Goal: Information Seeking & Learning: Learn about a topic

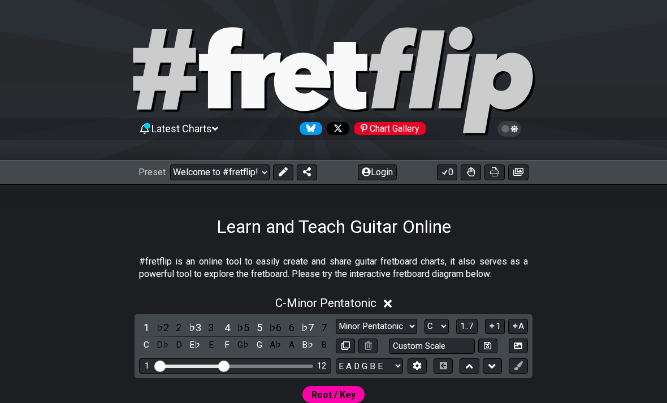
select select "C"
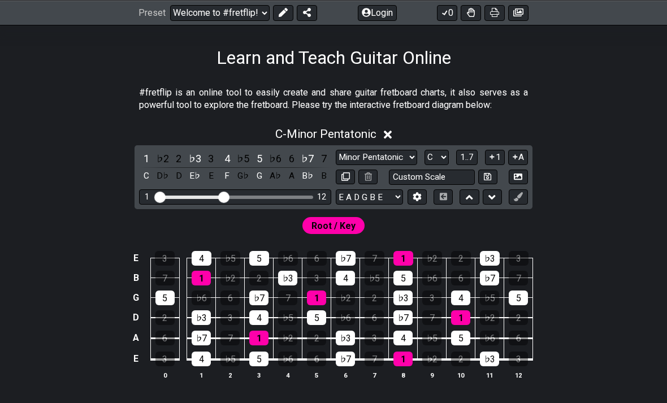
click at [381, 154] on select "Minor Pentatonic Custom Scale Minor Pentatonic Major Pentatonic Minor Blues Maj…" at bounding box center [376, 157] width 81 height 15
select select "Mixolydian"
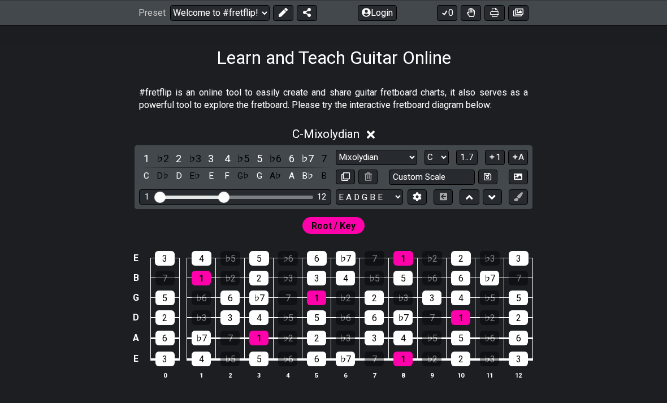
click at [423, 170] on input "Custom Scale" at bounding box center [432, 177] width 86 height 15
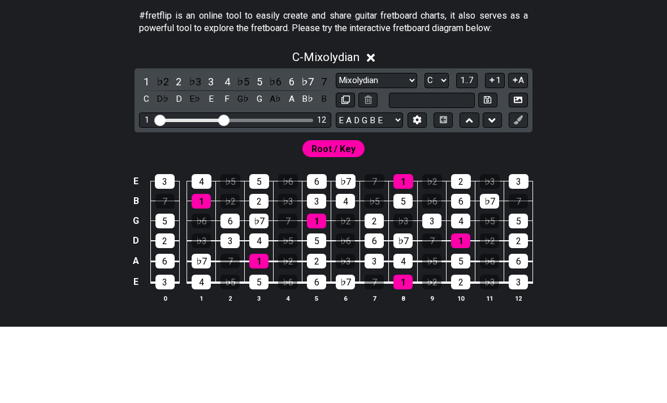
click at [438, 150] on select "A♭ A A♯ B♭ B C C♯ D♭ D D♯ E♭ E F F♯ G♭ G G♯" at bounding box center [436, 157] width 24 height 15
type input "Custom Scale"
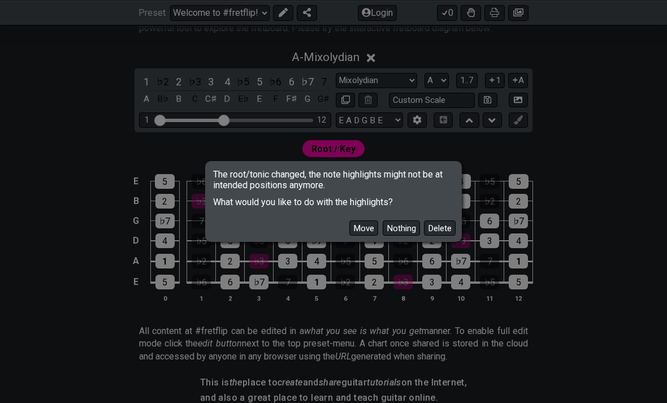
click at [363, 236] on button "Move" at bounding box center [363, 227] width 29 height 15
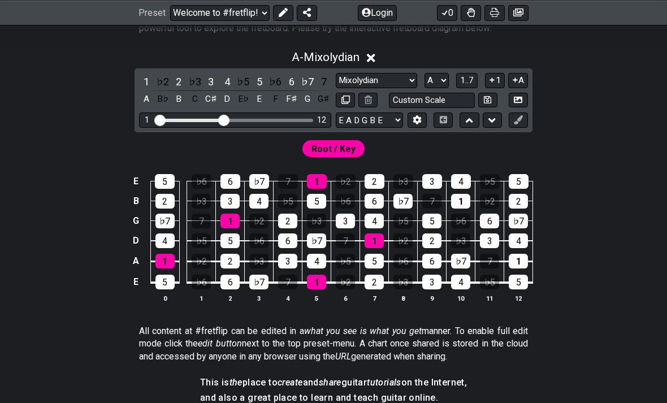
scroll to position [244, 0]
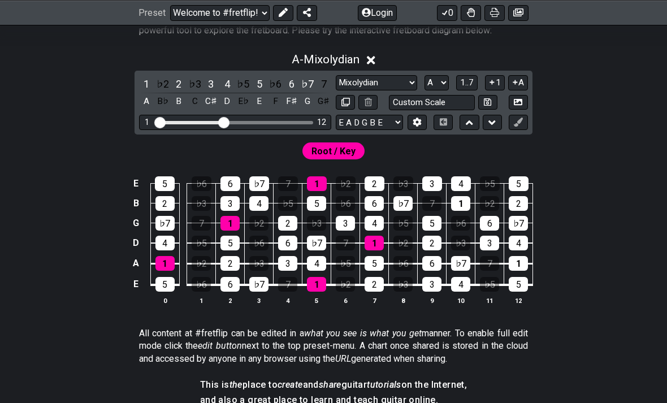
click at [426, 75] on select "A♭ A A♯ B♭ B C C♯ D♭ D D♯ E♭ E F F♯ G♭ G G♯" at bounding box center [436, 82] width 24 height 15
select select "B"
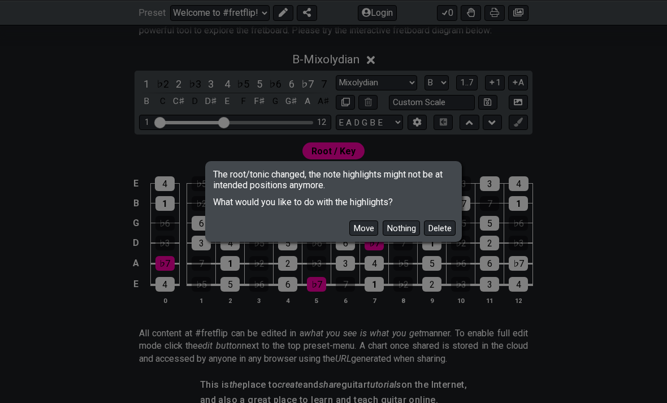
click at [376, 236] on button "Move" at bounding box center [363, 227] width 29 height 15
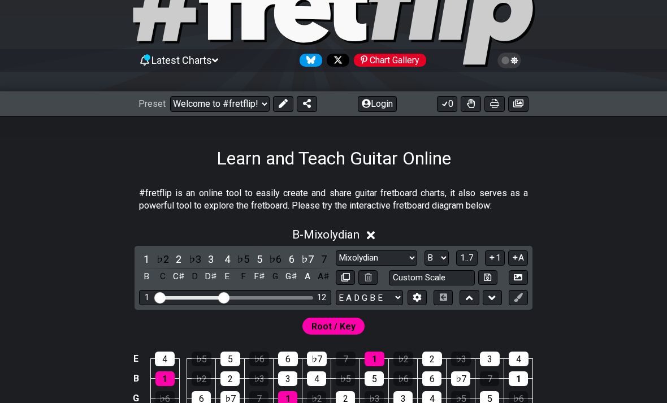
scroll to position [67, 0]
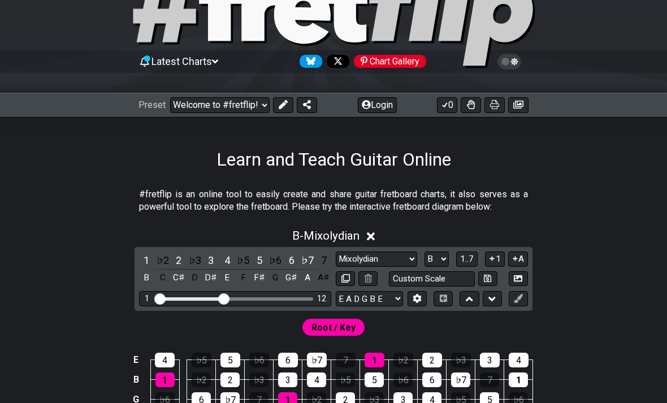
click at [244, 105] on select "Welcome to #fretflip! Initial Preset Custom Preset Minor Pentatonic Major Penta…" at bounding box center [219, 105] width 99 height 16
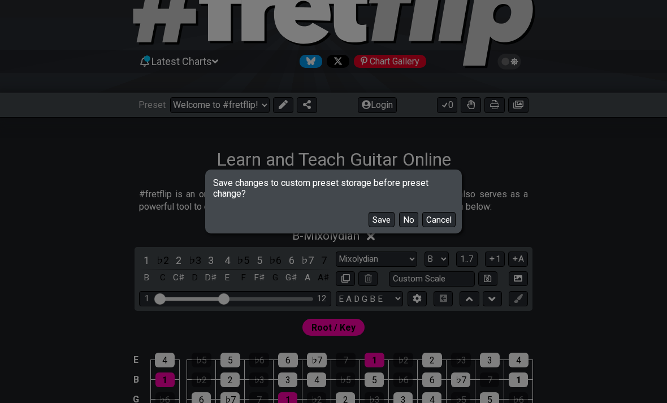
click at [409, 227] on button "No" at bounding box center [408, 219] width 19 height 15
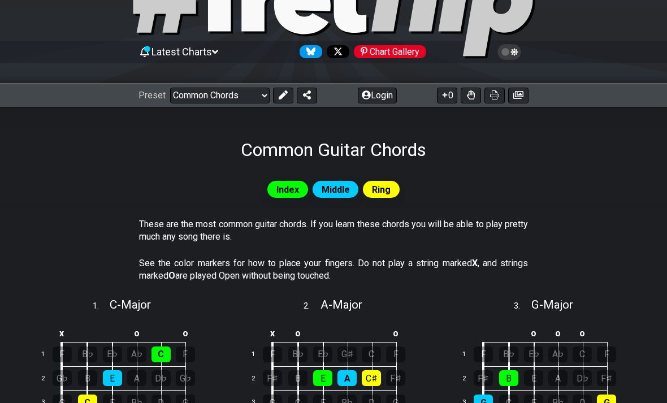
scroll to position [76, 0]
click at [231, 102] on select "Welcome to #fretflip! Initial Preset Custom Preset Minor Pentatonic Major Penta…" at bounding box center [219, 96] width 99 height 16
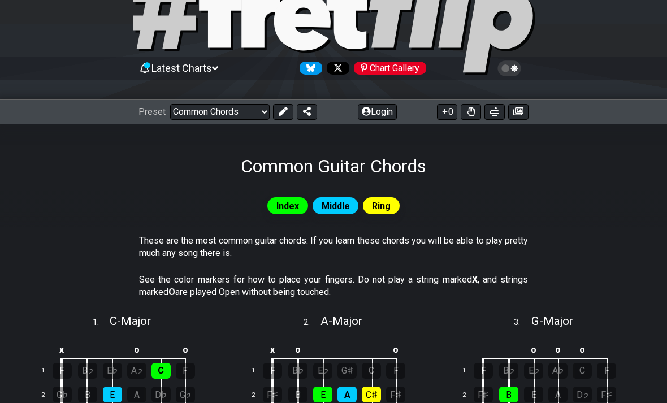
scroll to position [0, 0]
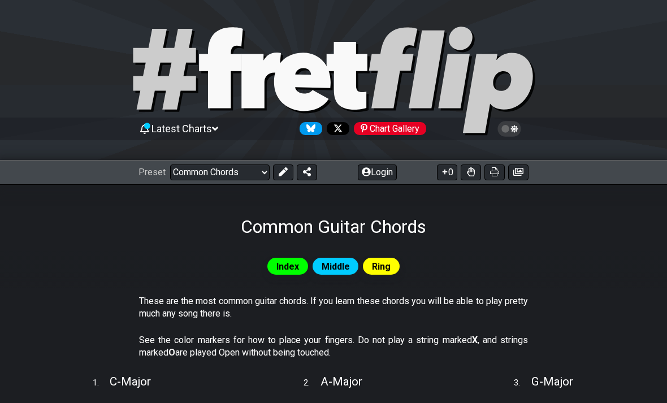
click at [240, 175] on select "Welcome to #fretflip! Initial Preset Custom Preset Minor Pentatonic Major Penta…" at bounding box center [219, 172] width 99 height 16
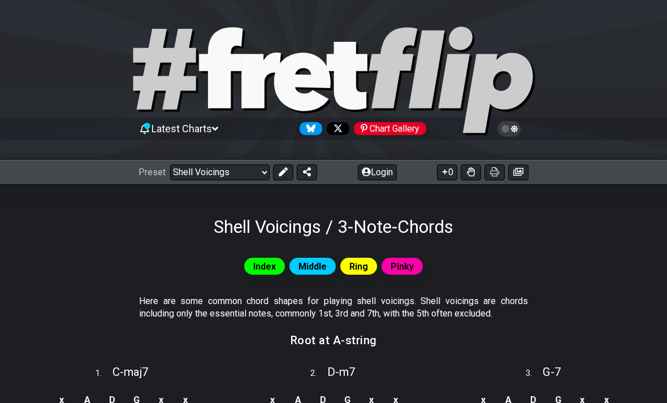
click at [242, 179] on select "Welcome to #fretflip! Initial Preset Custom Preset Minor Pentatonic Major Penta…" at bounding box center [219, 172] width 99 height 16
select select "/the-caged-system"
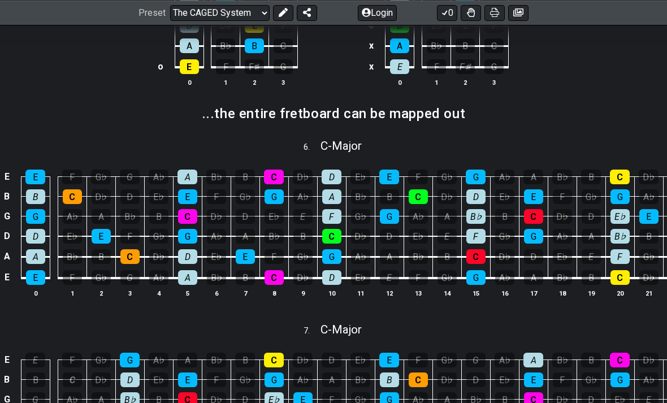
scroll to position [694, 0]
